Goal: Transaction & Acquisition: Download file/media

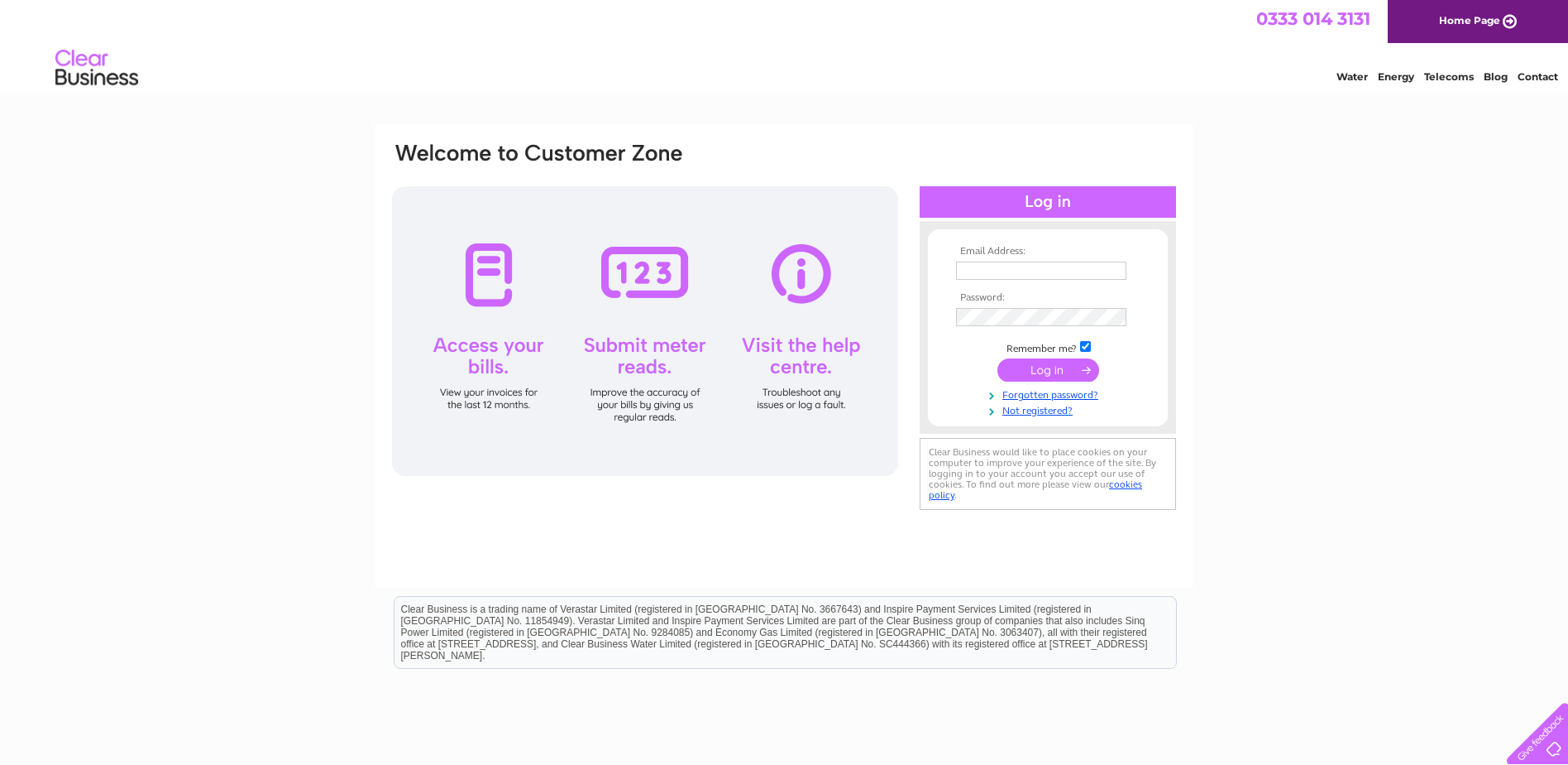
click at [1062, 268] on input "text" at bounding box center [1041, 270] width 170 height 18
type input "Accounts@cit-sys.co.uk"
click at [1053, 370] on input "submit" at bounding box center [1048, 370] width 102 height 24
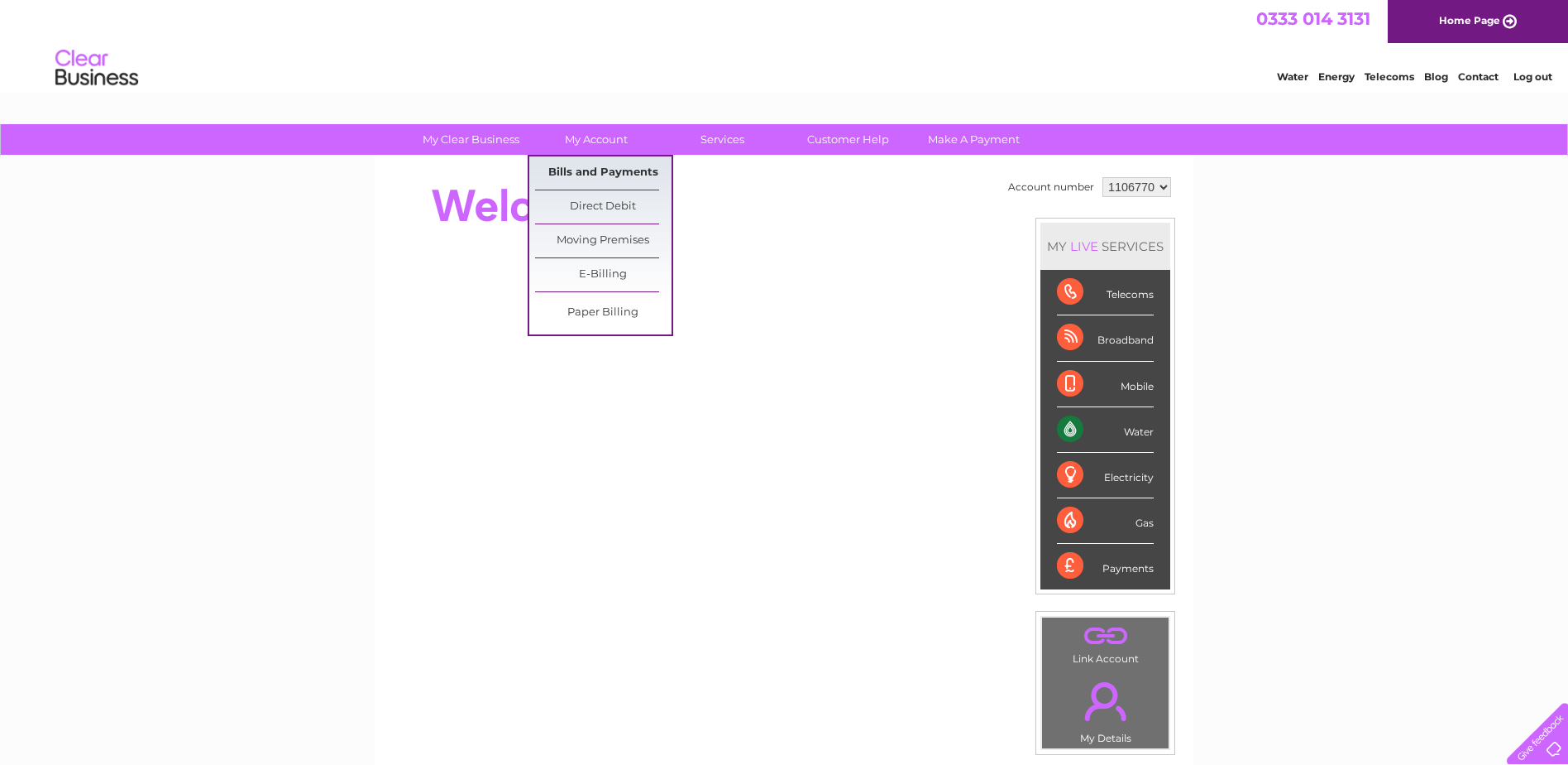
click at [593, 174] on link "Bills and Payments" at bounding box center [604, 172] width 137 height 33
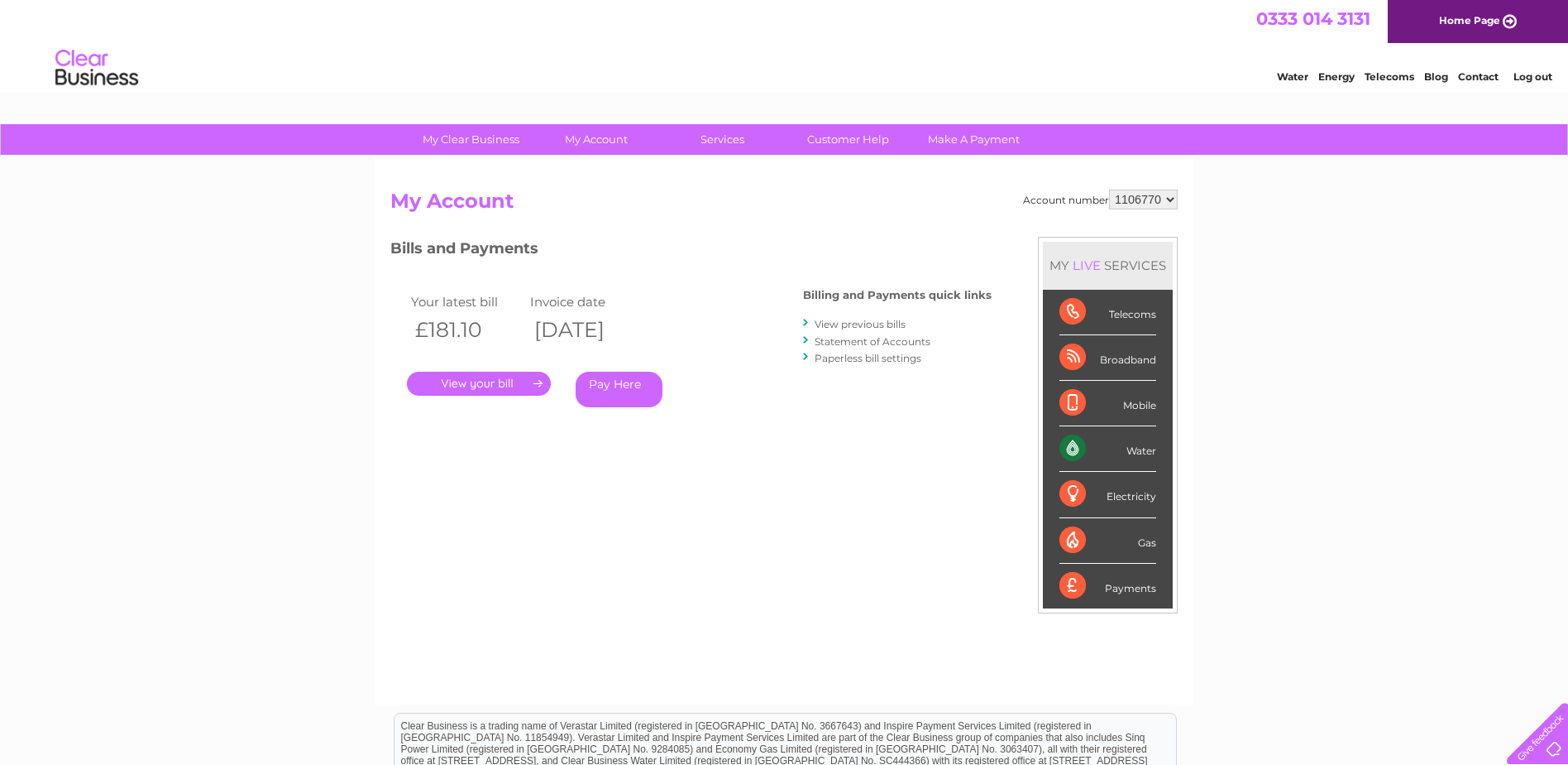
click at [466, 380] on link "." at bounding box center [478, 383] width 144 height 24
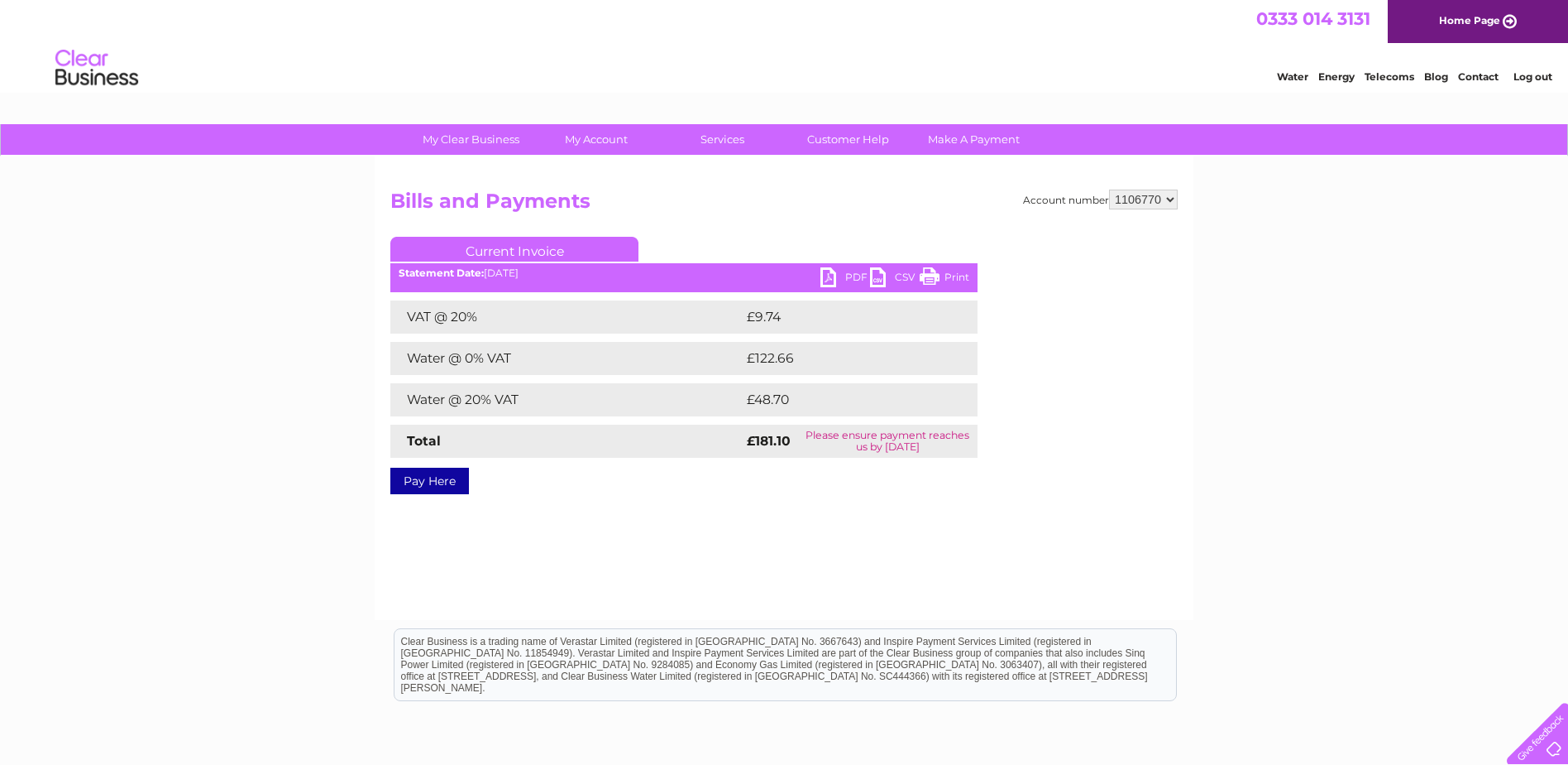
click at [830, 275] on link "PDF" at bounding box center [845, 279] width 50 height 24
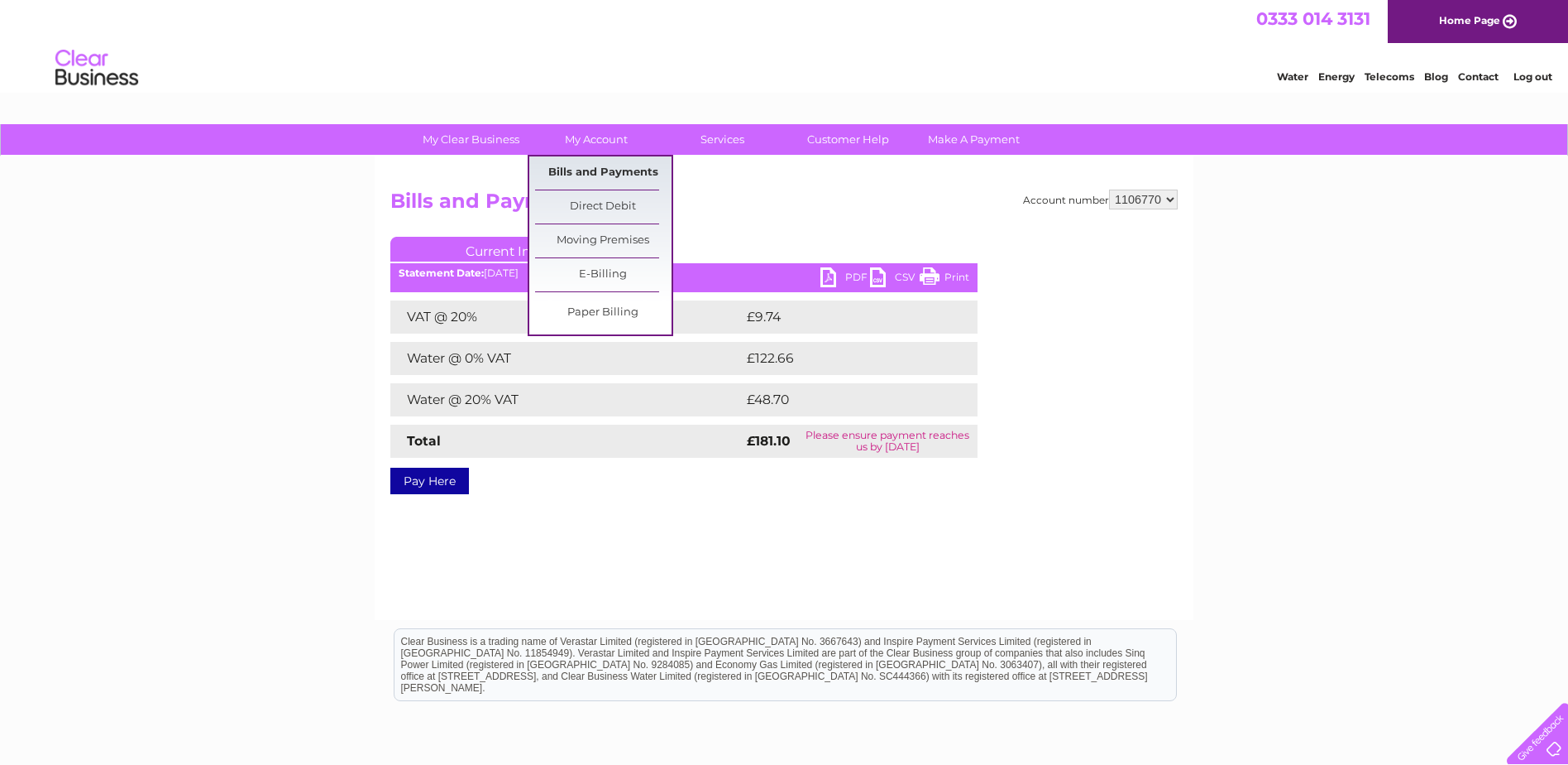
click at [604, 166] on link "Bills and Payments" at bounding box center [604, 172] width 137 height 33
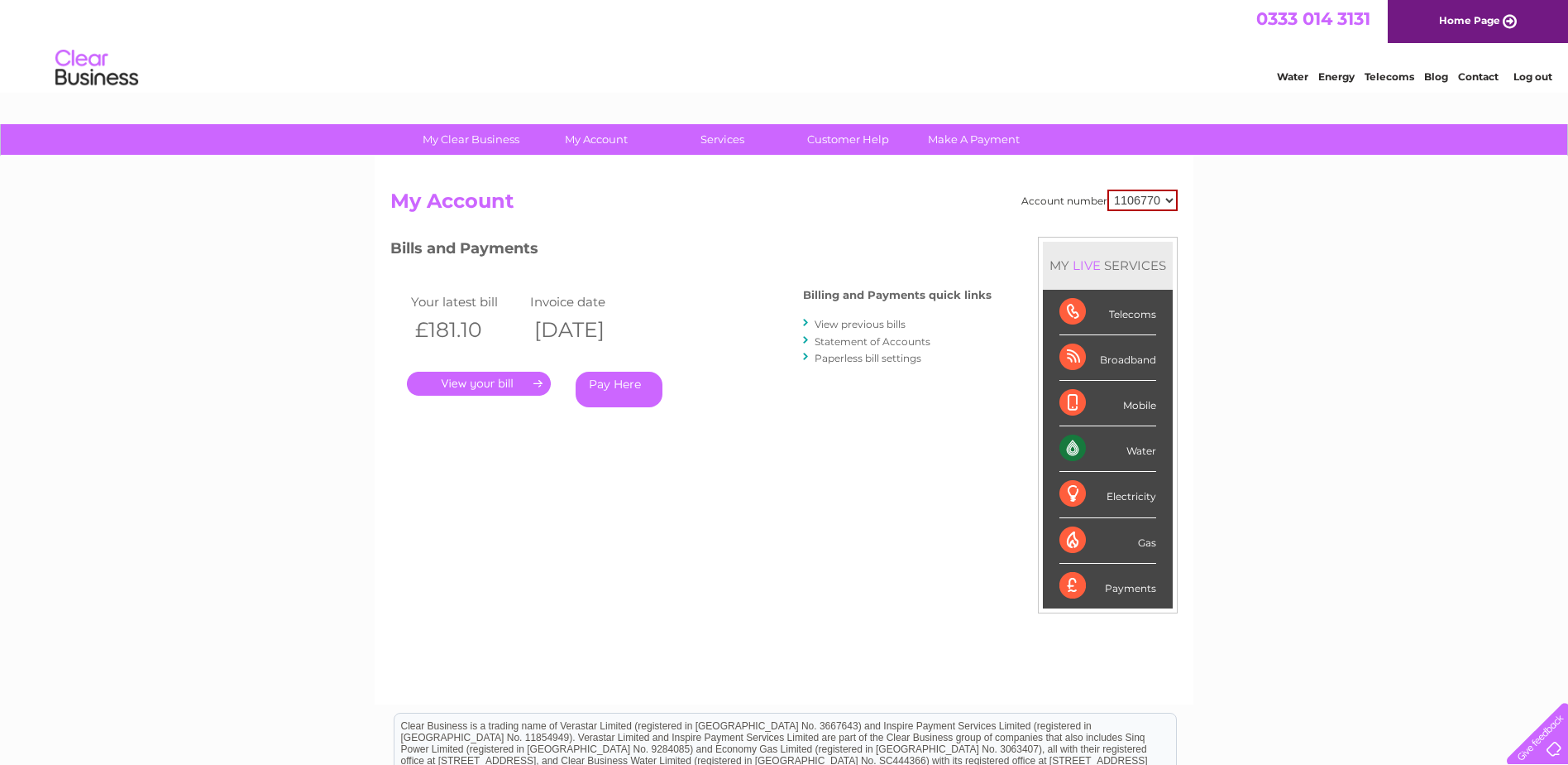
click at [852, 343] on link "Statement of Accounts" at bounding box center [873, 341] width 116 height 13
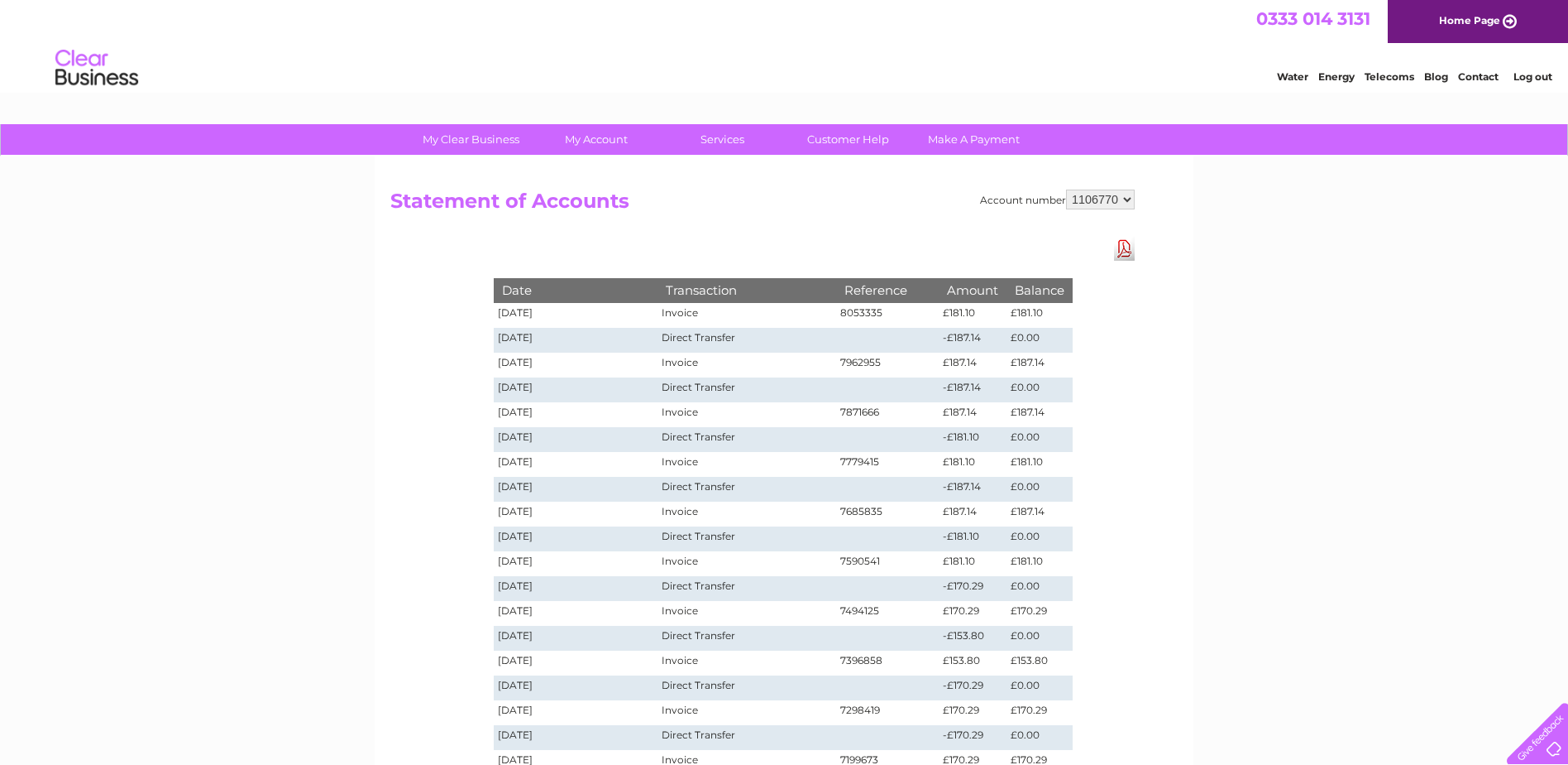
click at [1121, 252] on link "Download Pdf" at bounding box center [1124, 249] width 21 height 24
click at [1533, 79] on link "Log out" at bounding box center [1533, 76] width 39 height 13
